Goal: Task Accomplishment & Management: Manage account settings

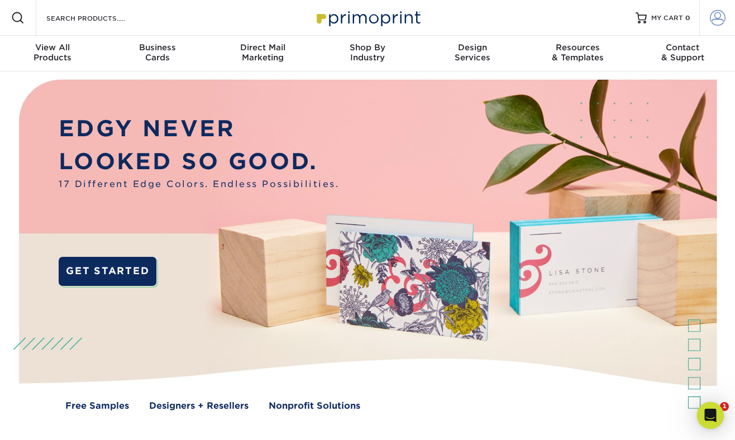
click at [717, 17] on span at bounding box center [718, 18] width 16 height 16
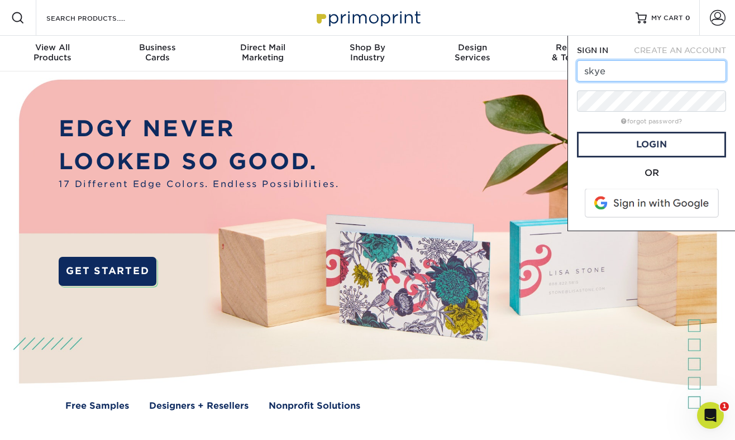
type input "[EMAIL_ADDRESS][DOMAIN_NAME]"
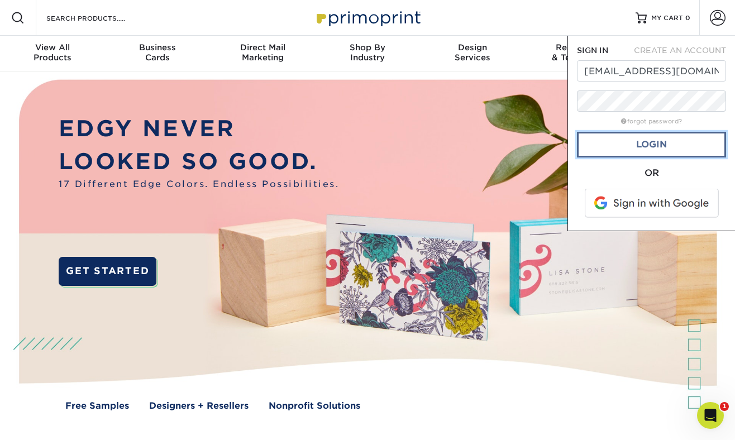
click at [638, 146] on link "Login" at bounding box center [651, 145] width 149 height 26
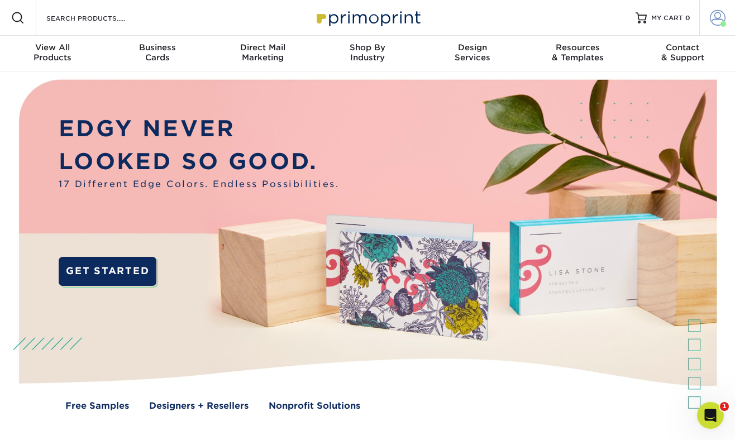
click at [712, 18] on span at bounding box center [718, 18] width 16 height 16
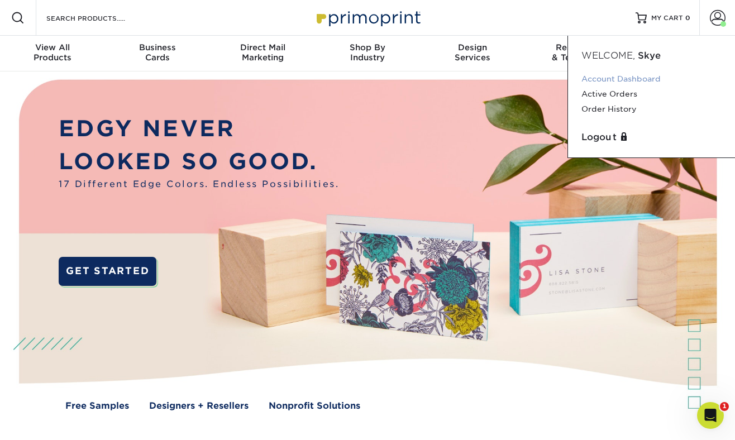
click at [624, 76] on link "Account Dashboard" at bounding box center [651, 78] width 140 height 15
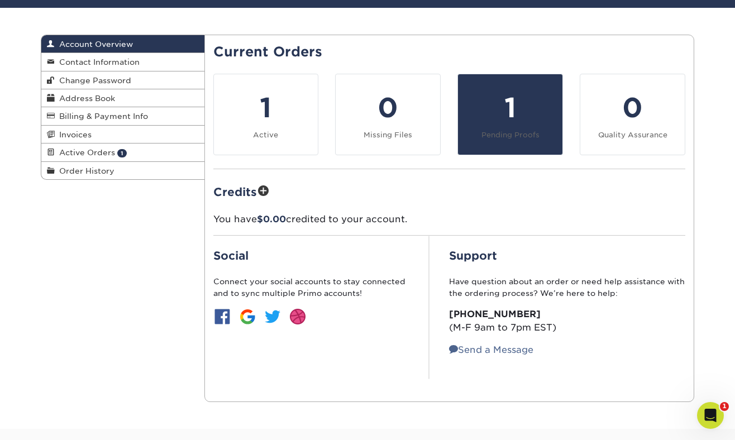
scroll to position [97, 0]
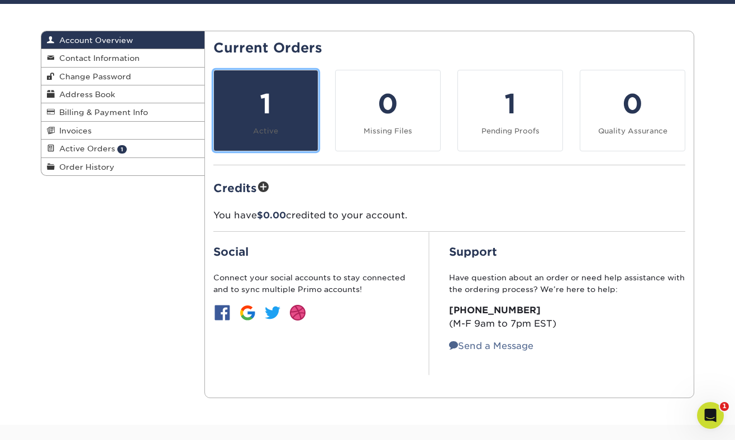
click at [285, 117] on div "1" at bounding box center [266, 104] width 91 height 40
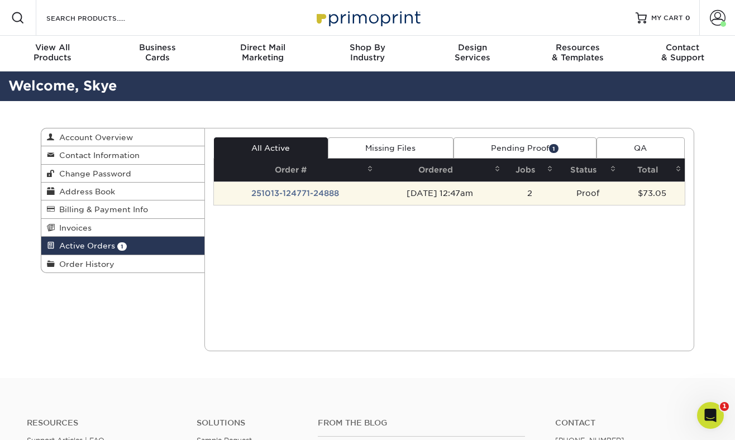
click at [323, 193] on td "251013-124771-24888" at bounding box center [295, 192] width 162 height 23
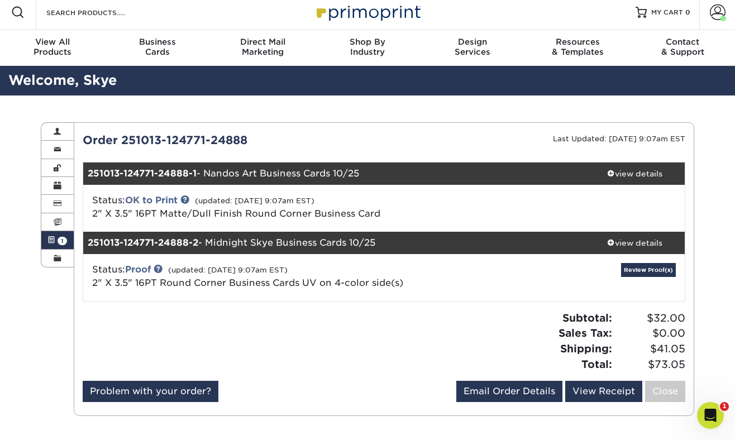
scroll to position [7, 0]
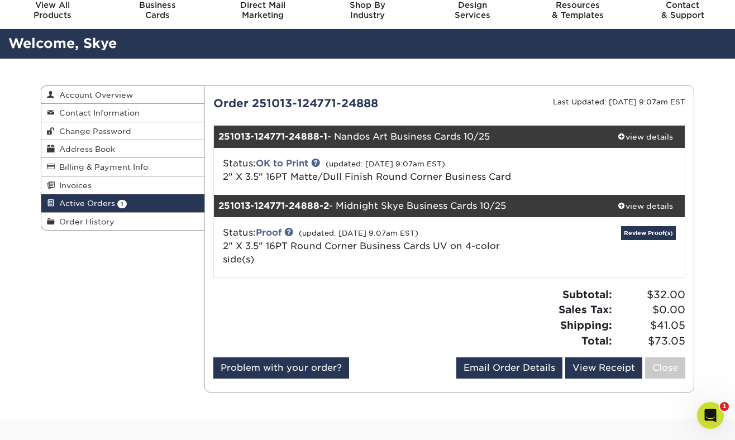
scroll to position [46, 0]
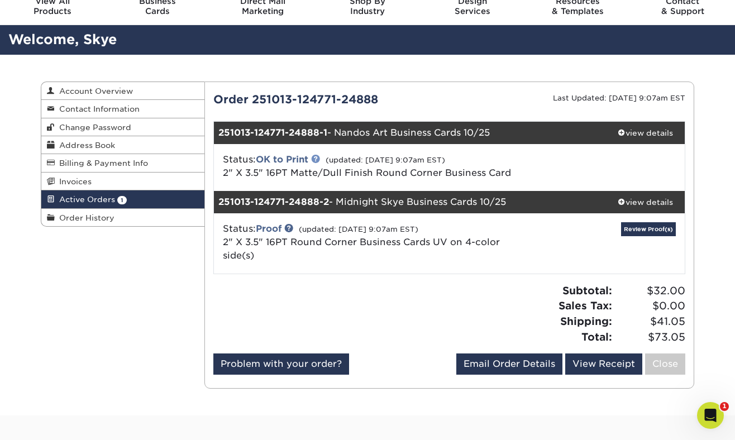
click at [318, 158] on link at bounding box center [315, 158] width 9 height 9
click at [644, 232] on link "Review Proof(s)" at bounding box center [648, 229] width 55 height 14
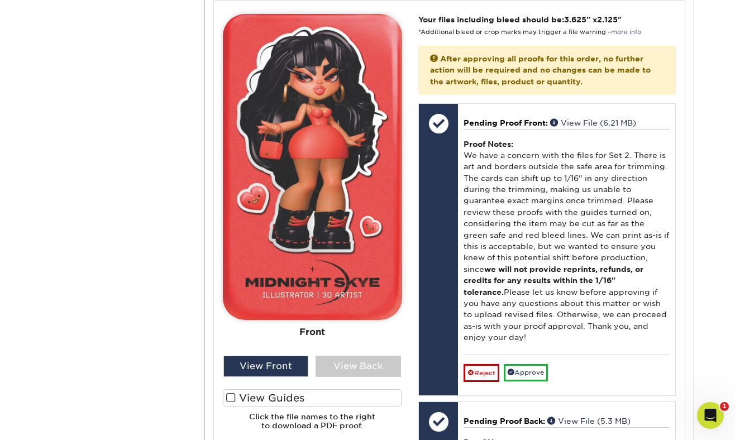
scroll to position [578, 0]
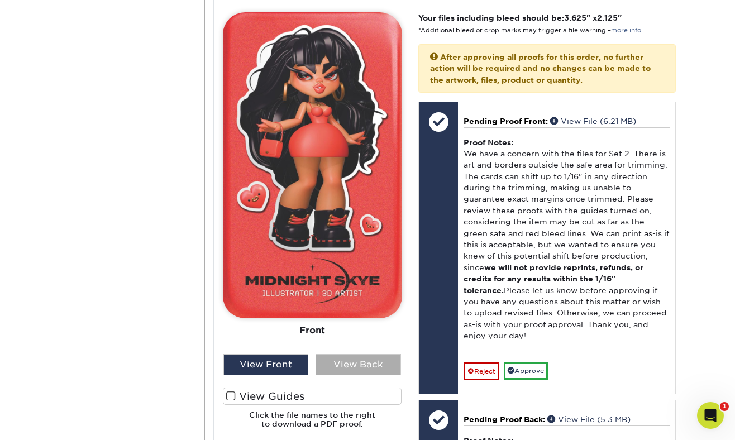
click at [386, 358] on div "View Back" at bounding box center [357, 364] width 85 height 21
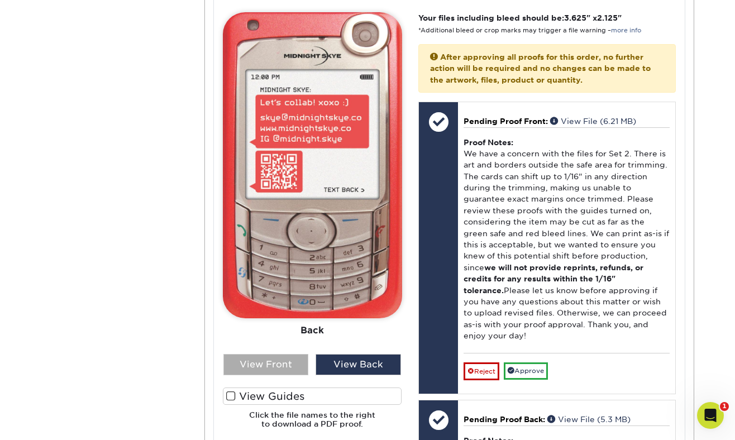
click at [270, 362] on div "View Front" at bounding box center [265, 364] width 85 height 21
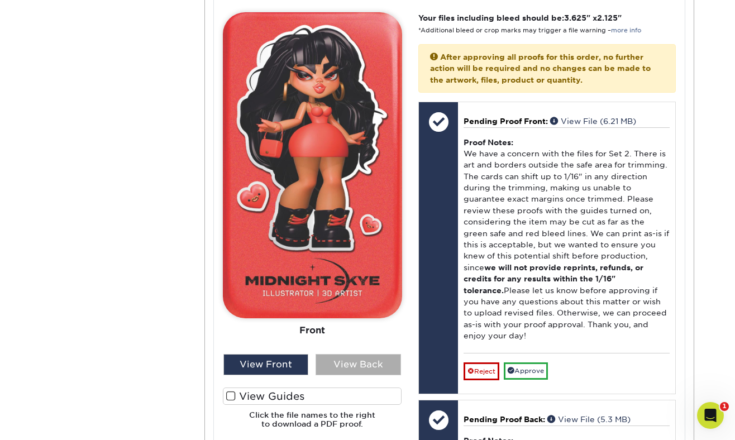
click at [362, 366] on div "View Back" at bounding box center [357, 364] width 85 height 21
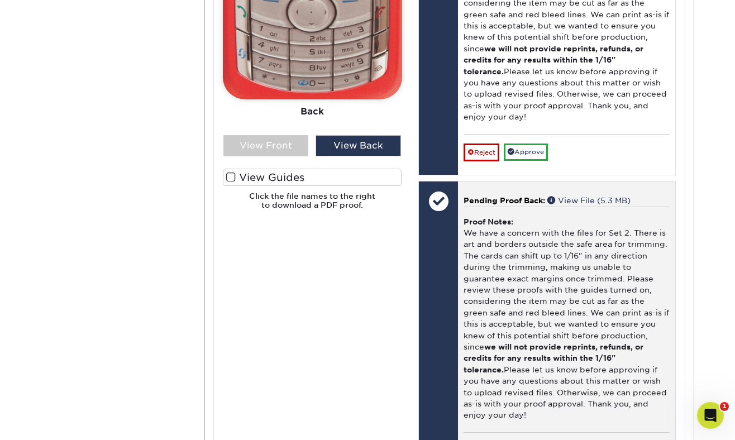
scroll to position [833, 0]
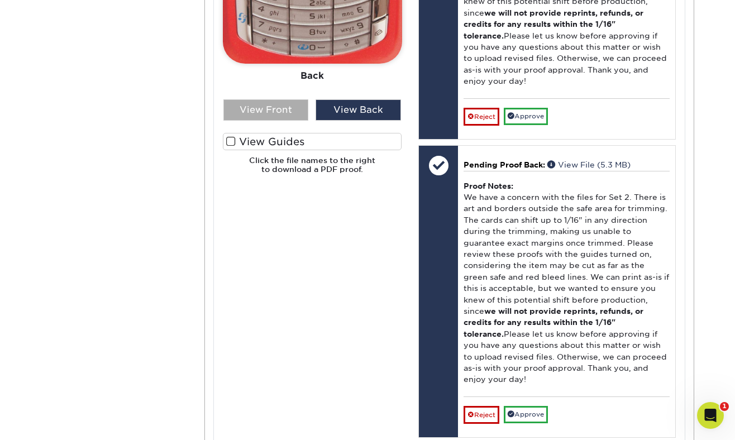
click at [261, 113] on div "View Front" at bounding box center [265, 109] width 85 height 21
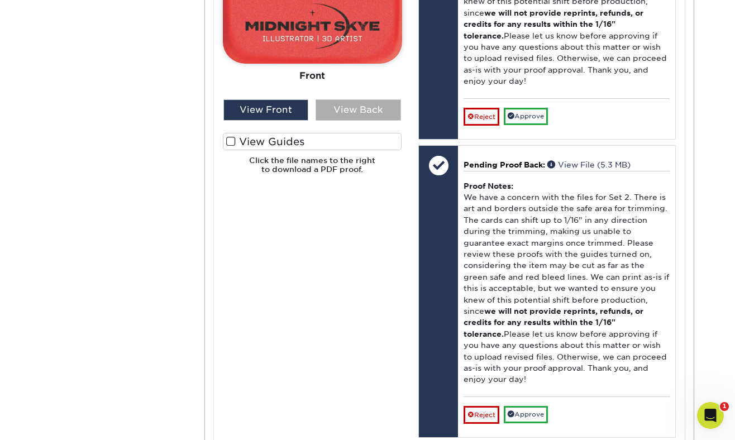
click at [357, 112] on div "View Back" at bounding box center [357, 109] width 85 height 21
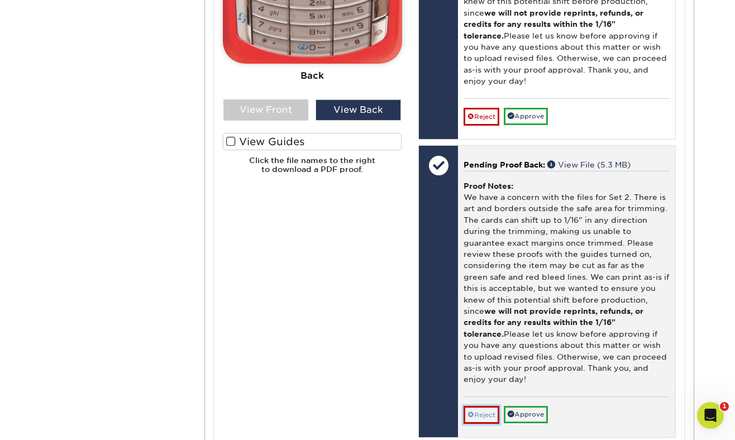
click at [484, 406] on link "Reject" at bounding box center [481, 415] width 36 height 18
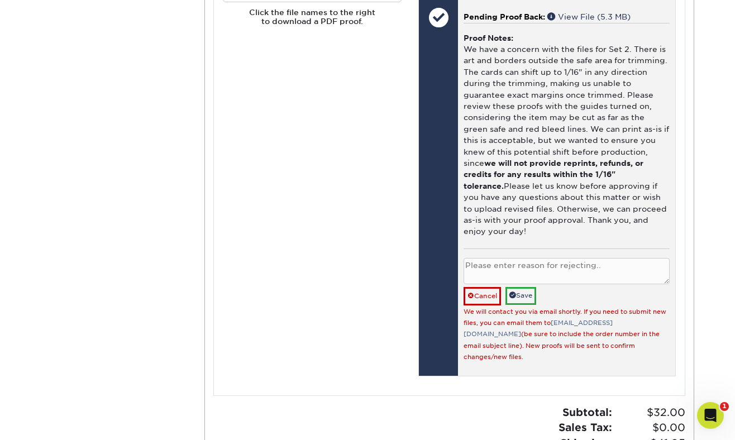
scroll to position [992, 0]
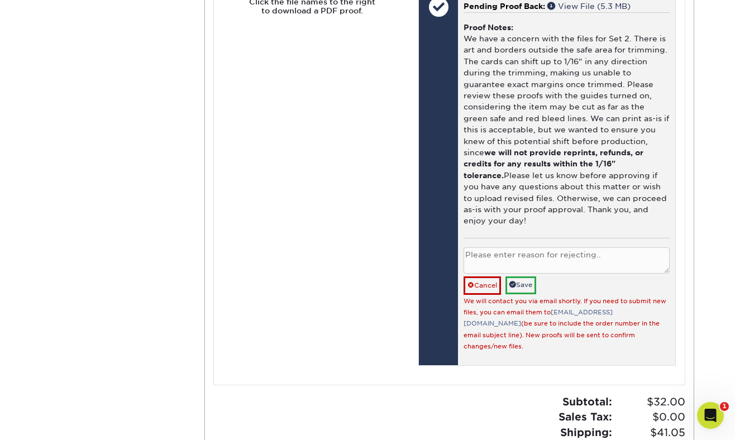
click at [513, 247] on textarea at bounding box center [566, 260] width 206 height 26
click at [571, 309] on link "[EMAIL_ADDRESS][DOMAIN_NAME]" at bounding box center [537, 318] width 149 height 18
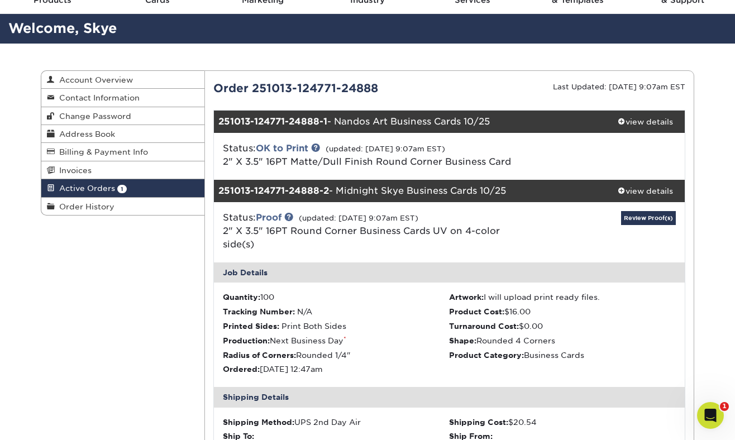
scroll to position [0, 0]
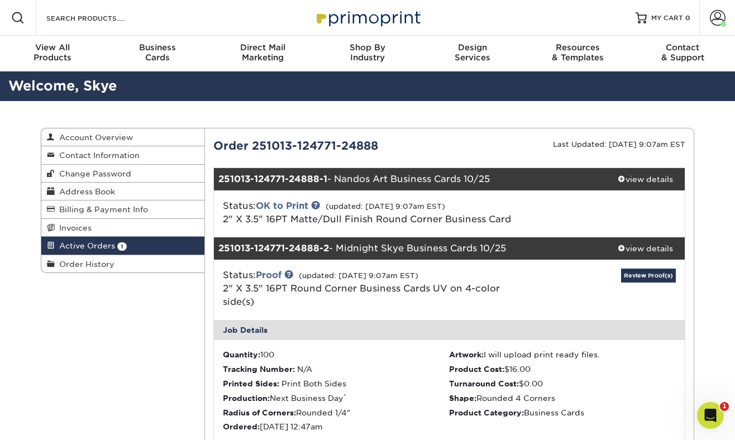
drag, startPoint x: 214, startPoint y: 144, endPoint x: 379, endPoint y: 144, distance: 164.1
click at [379, 144] on div "Order 251013-124771-24888" at bounding box center [327, 145] width 245 height 17
copy div "Order 251013-124771-24888"
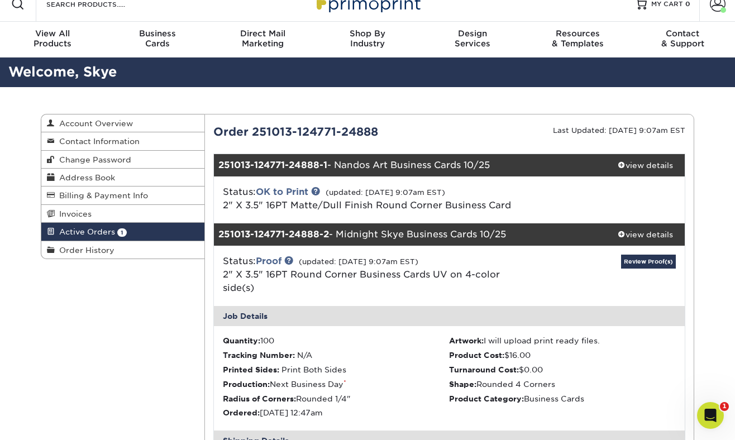
scroll to position [19, 0]
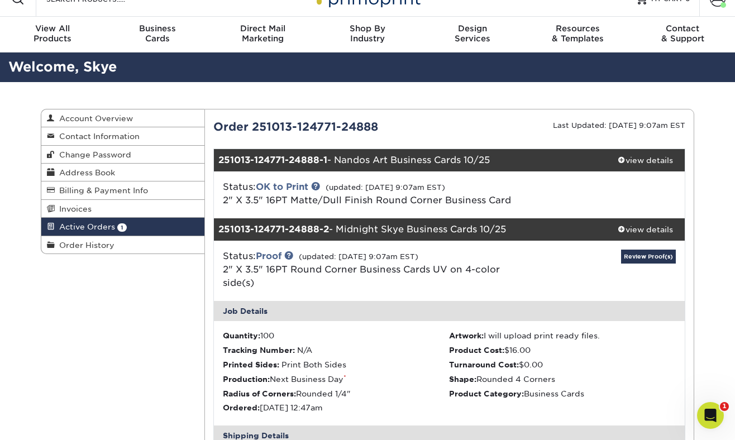
drag, startPoint x: 221, startPoint y: 229, endPoint x: 329, endPoint y: 232, distance: 108.4
click at [329, 232] on div "251013-124771-24888-2 - Midnight Skye Business Cards 10/25" at bounding box center [410, 229] width 392 height 22
drag, startPoint x: 331, startPoint y: 229, endPoint x: 226, endPoint y: 231, distance: 105.0
click at [224, 231] on div "251013-124771-24888-2 - Midnight Skye Business Cards 10/25" at bounding box center [410, 229] width 392 height 22
drag, startPoint x: 507, startPoint y: 229, endPoint x: 220, endPoint y: 229, distance: 287.5
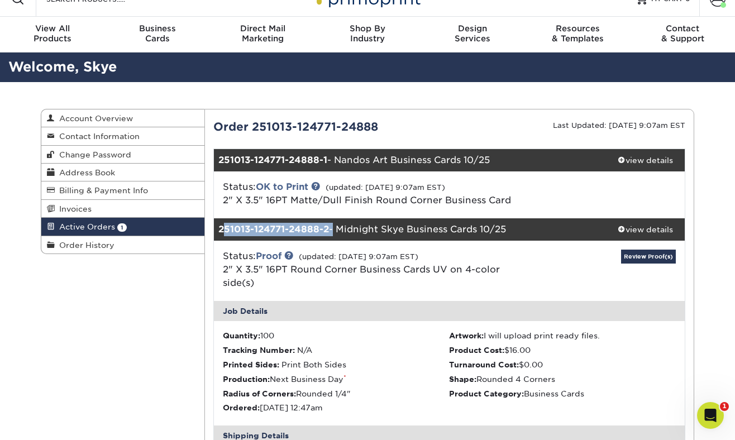
click at [218, 228] on div "251013-124771-24888-2 - Midnight Skye Business Cards 10/25" at bounding box center [410, 229] width 392 height 22
copy div "251013-124771-24888-2 - Midnight Skye Business Cards 10/25"
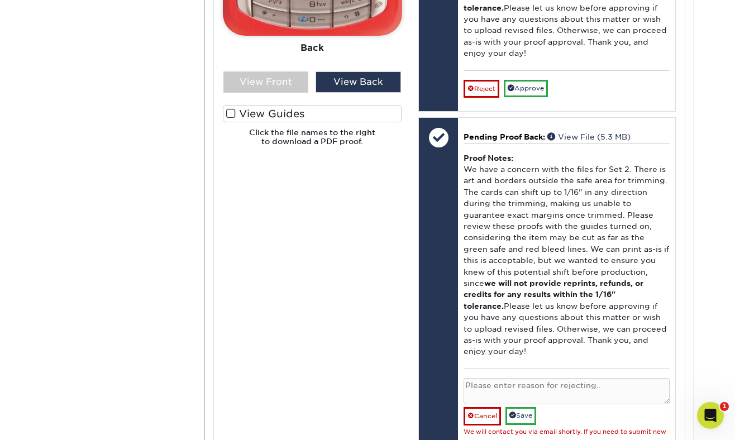
scroll to position [857, 0]
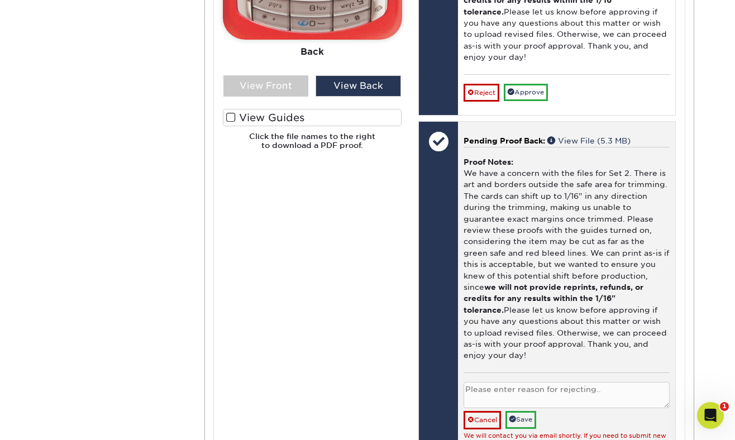
click at [552, 382] on textarea at bounding box center [566, 395] width 206 height 26
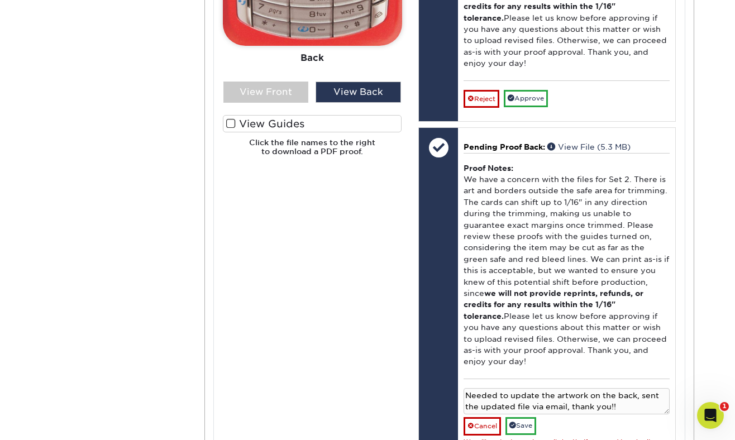
scroll to position [843, 0]
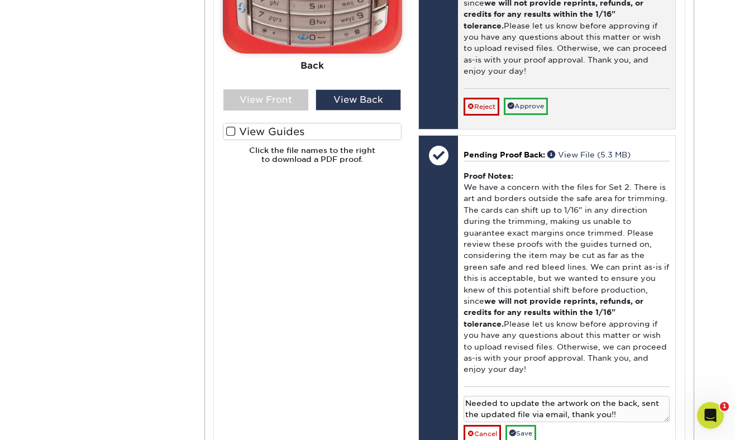
type textarea "Needed to update the artwork on the back, sent the updated file via email, than…"
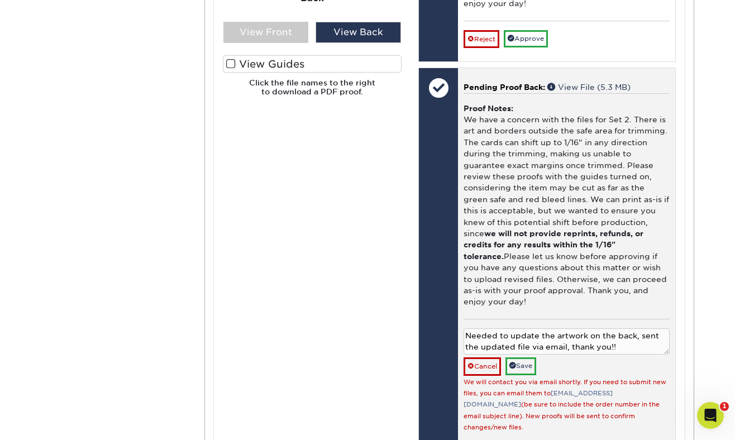
scroll to position [917, 0]
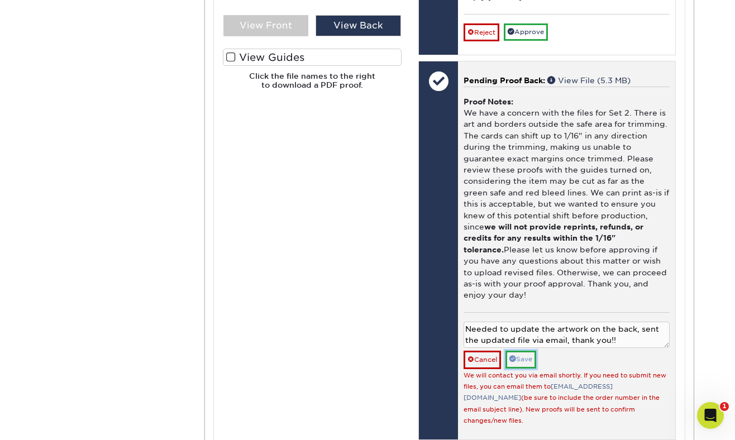
click at [523, 351] on link "Save" at bounding box center [520, 359] width 31 height 17
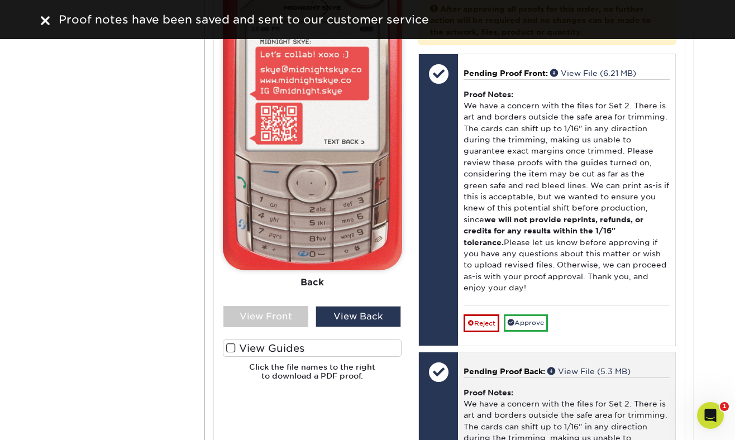
scroll to position [624, 0]
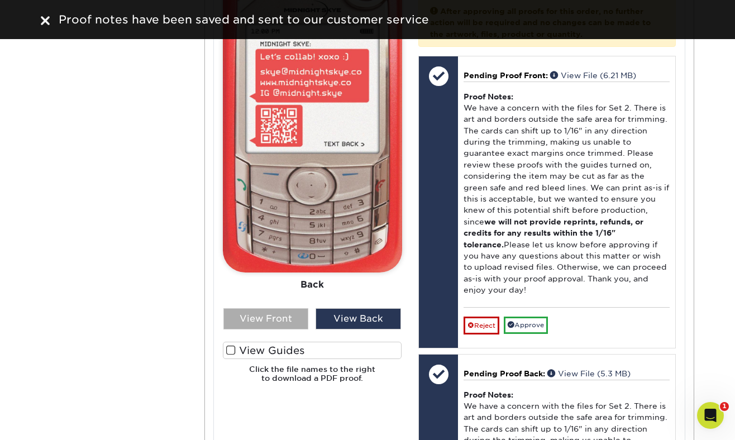
click at [272, 315] on div "View Front" at bounding box center [265, 318] width 85 height 21
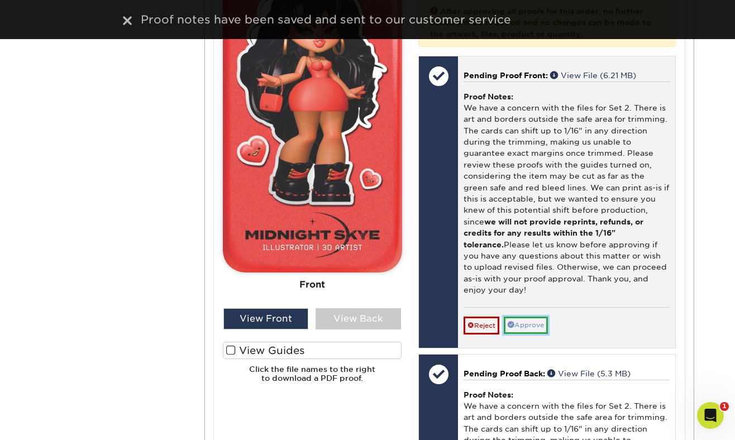
click at [524, 317] on link "Approve" at bounding box center [526, 325] width 44 height 17
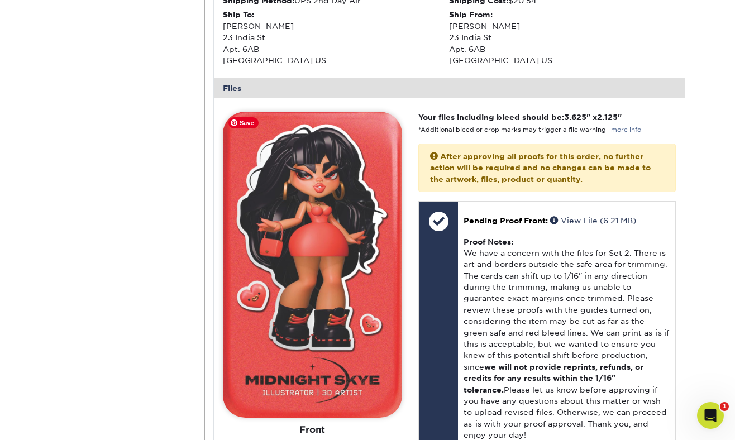
scroll to position [419, 0]
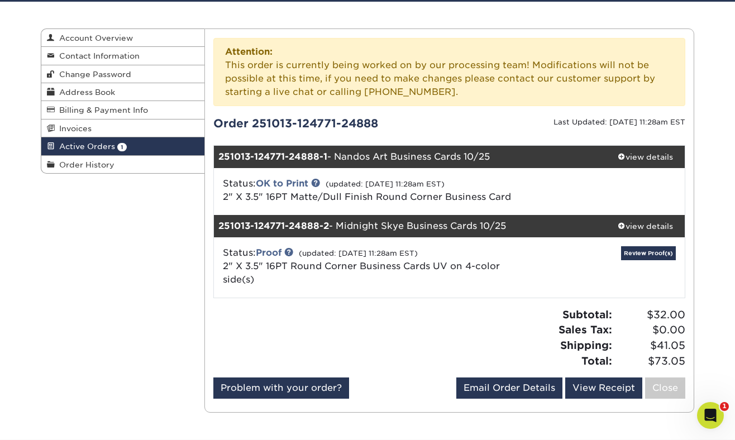
scroll to position [126, 0]
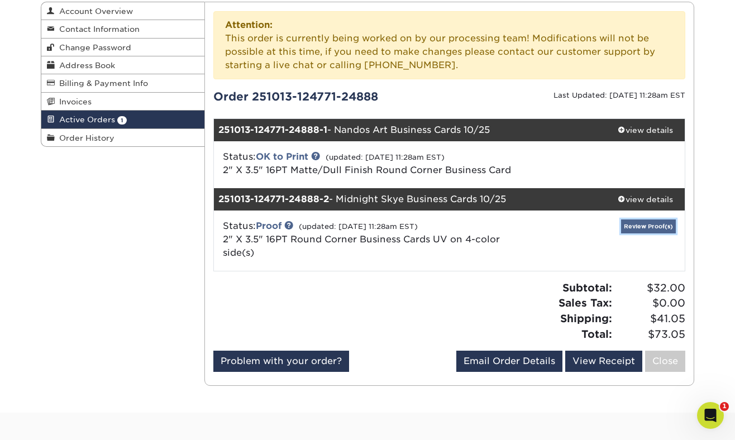
click at [628, 227] on link "Review Proof(s)" at bounding box center [648, 226] width 55 height 14
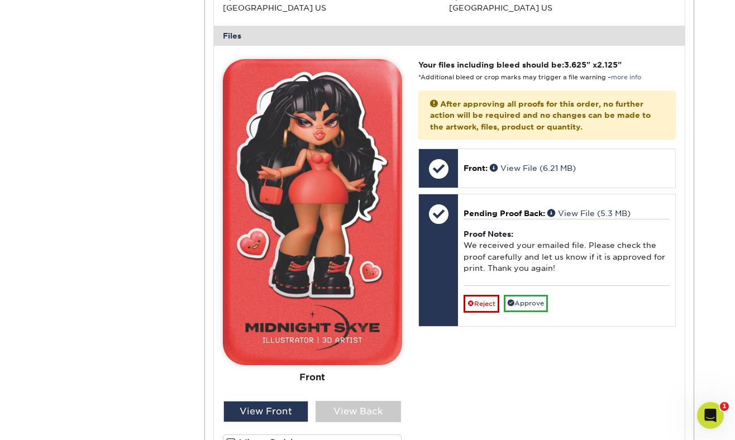
scroll to position [622, 0]
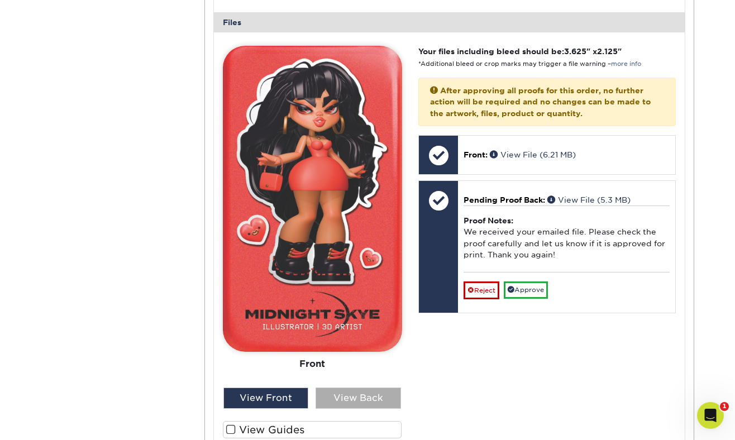
click at [354, 395] on div "View Back" at bounding box center [357, 397] width 85 height 21
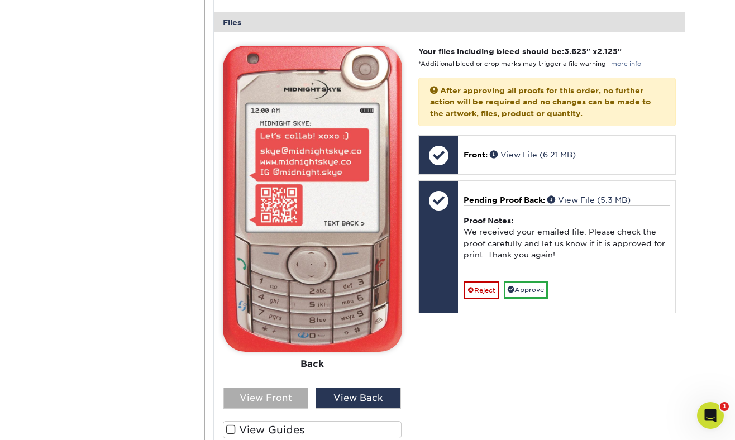
click at [261, 399] on div "View Front" at bounding box center [265, 397] width 85 height 21
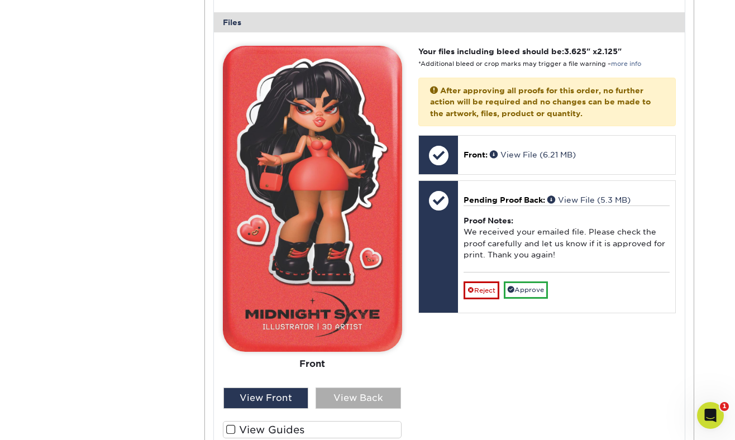
click at [334, 404] on div "View Back" at bounding box center [357, 397] width 85 height 21
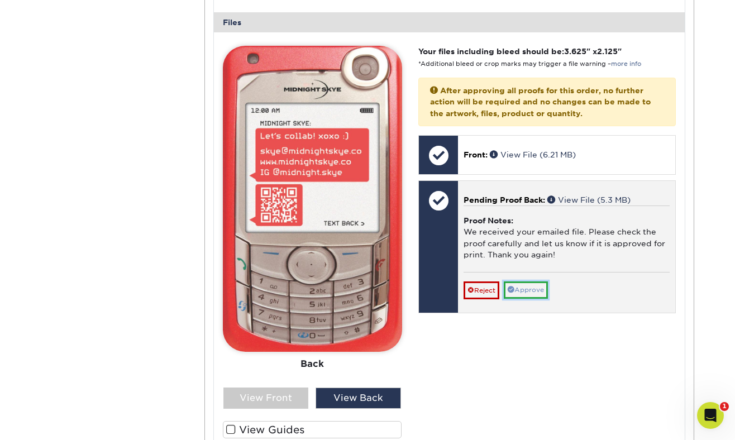
click at [535, 292] on link "Approve" at bounding box center [526, 289] width 44 height 17
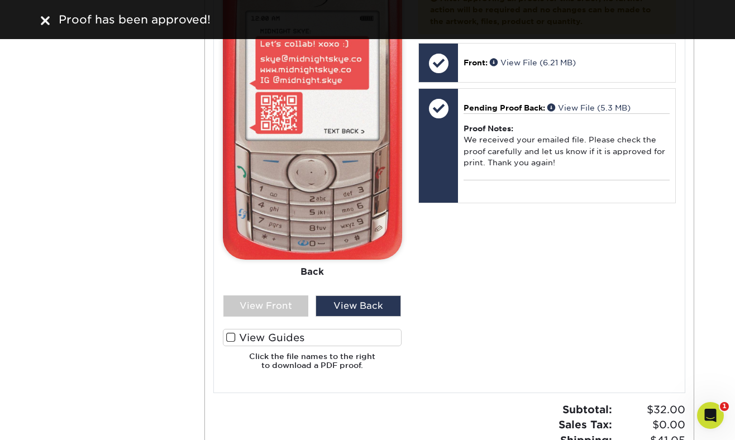
scroll to position [621, 0]
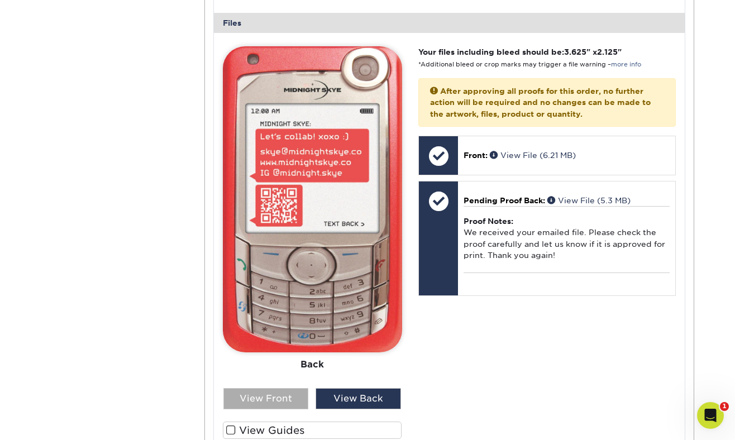
click at [275, 396] on div "View Front" at bounding box center [265, 398] width 85 height 21
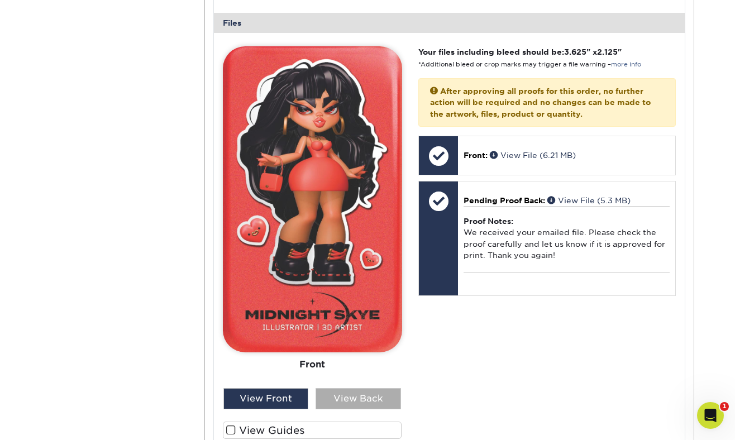
click at [343, 396] on div "View Back" at bounding box center [357, 398] width 85 height 21
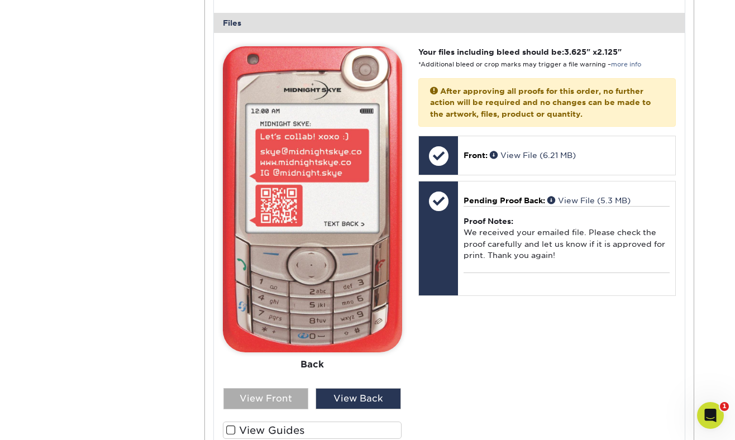
click at [282, 394] on div "View Front" at bounding box center [265, 398] width 85 height 21
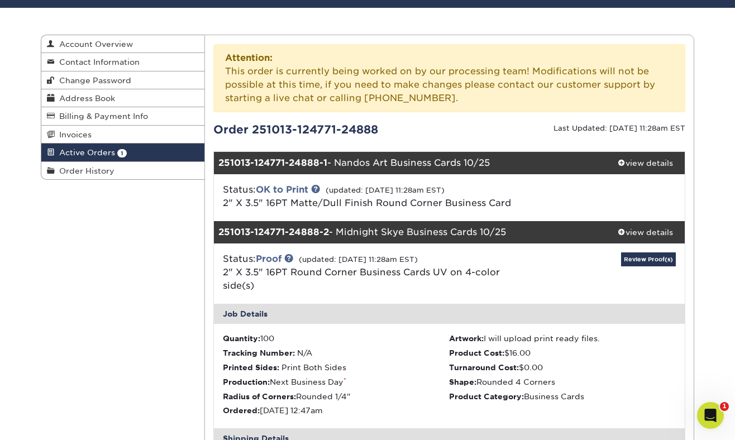
scroll to position [95, 0]
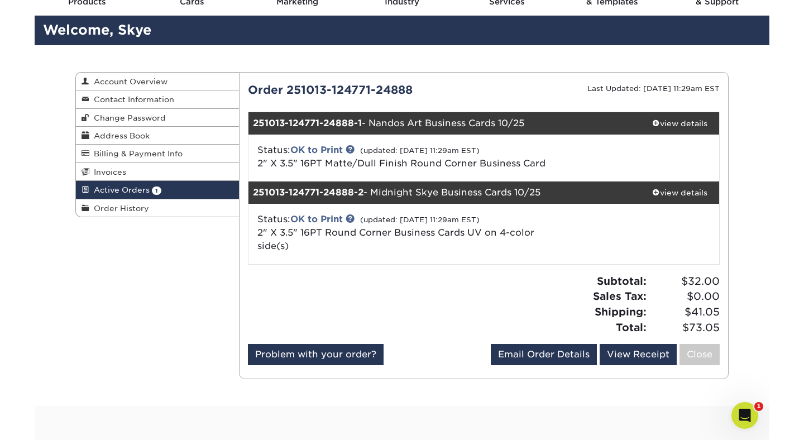
scroll to position [58, 0]
